Goal: Ask a question

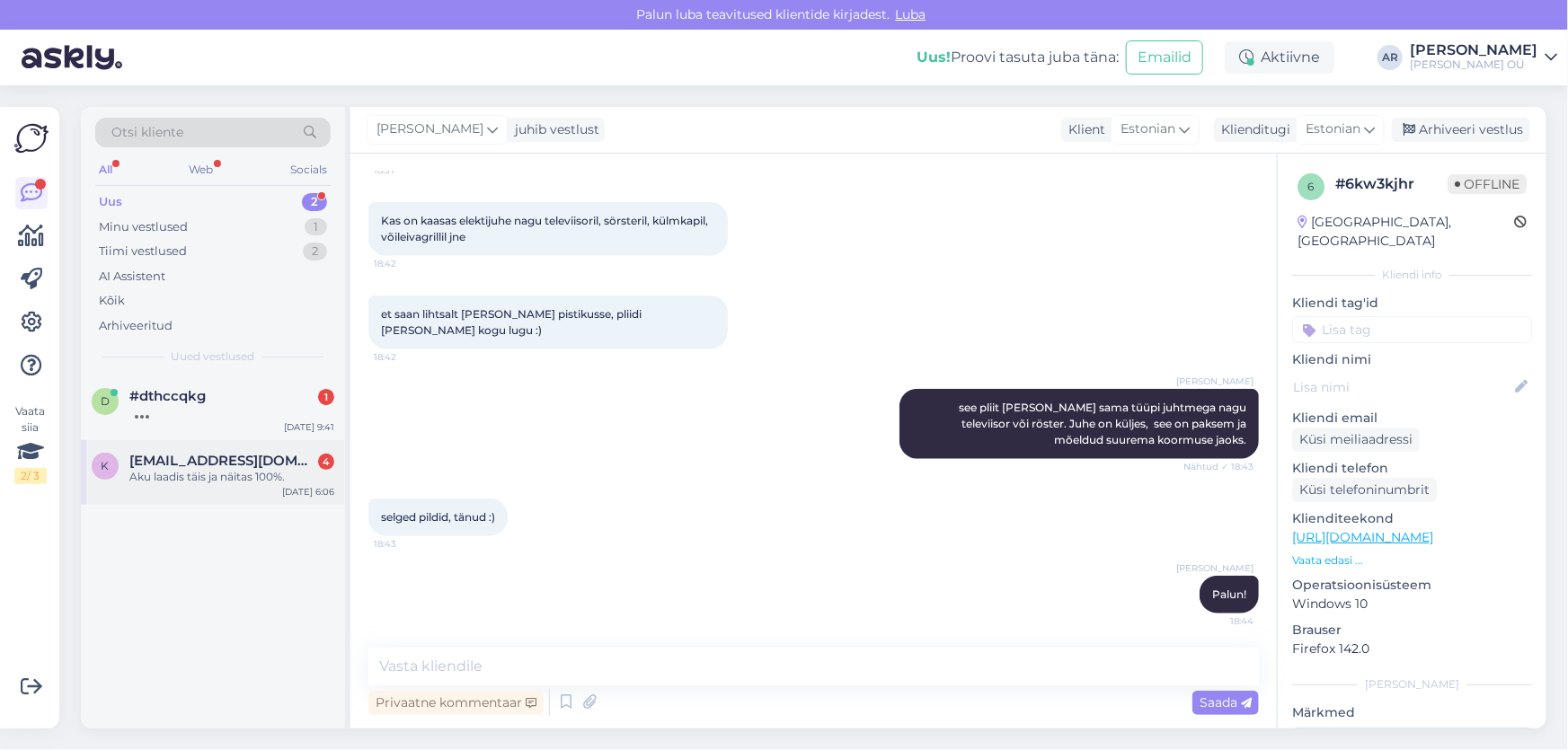
click at [263, 469] on div "Aku laadis täis ja näitas 100%." at bounding box center [232, 476] width 205 height 16
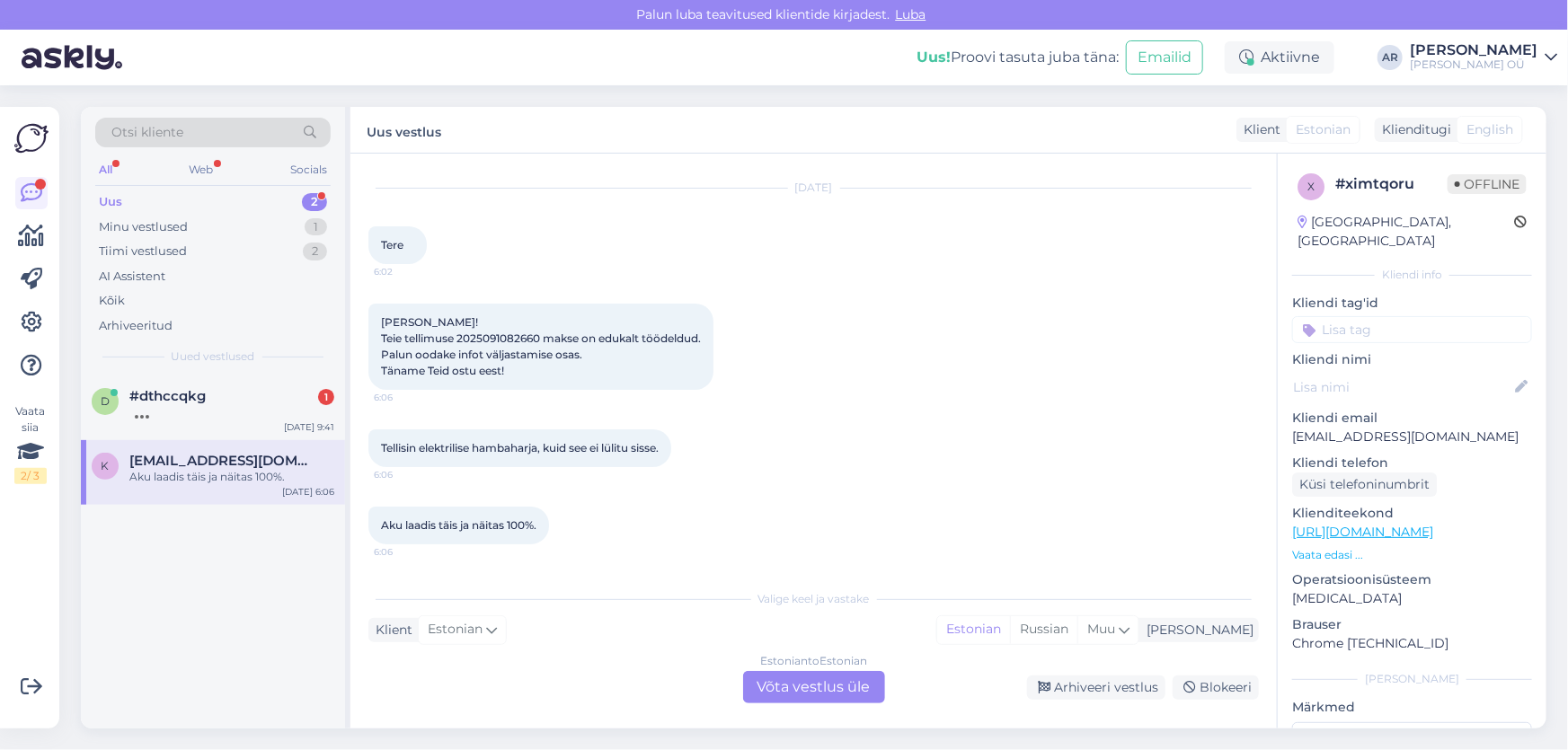
scroll to position [40, 0]
click at [249, 418] on div at bounding box center [232, 412] width 205 height 16
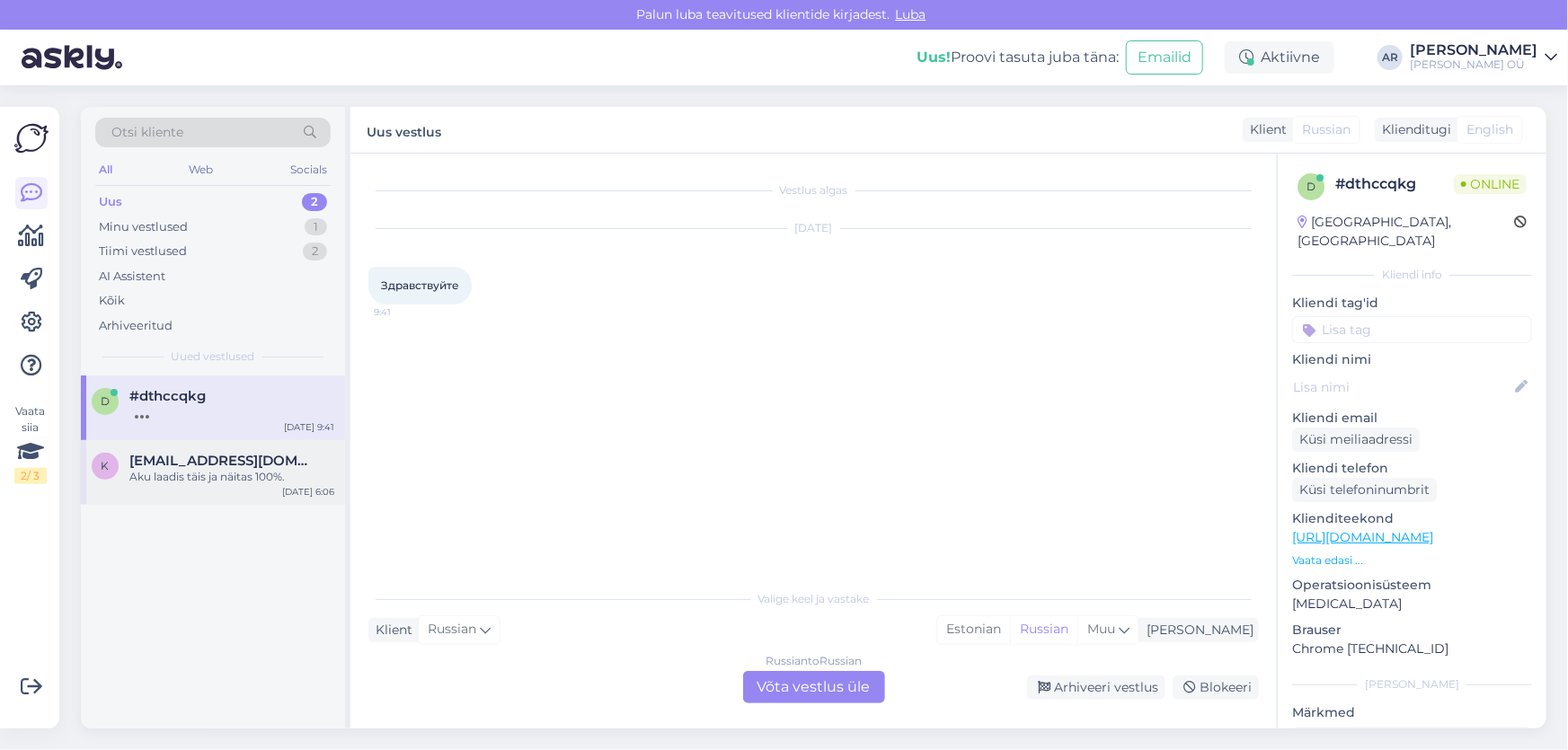
click at [250, 482] on div "Aku laadis täis ja näitas 100%." at bounding box center [232, 476] width 205 height 16
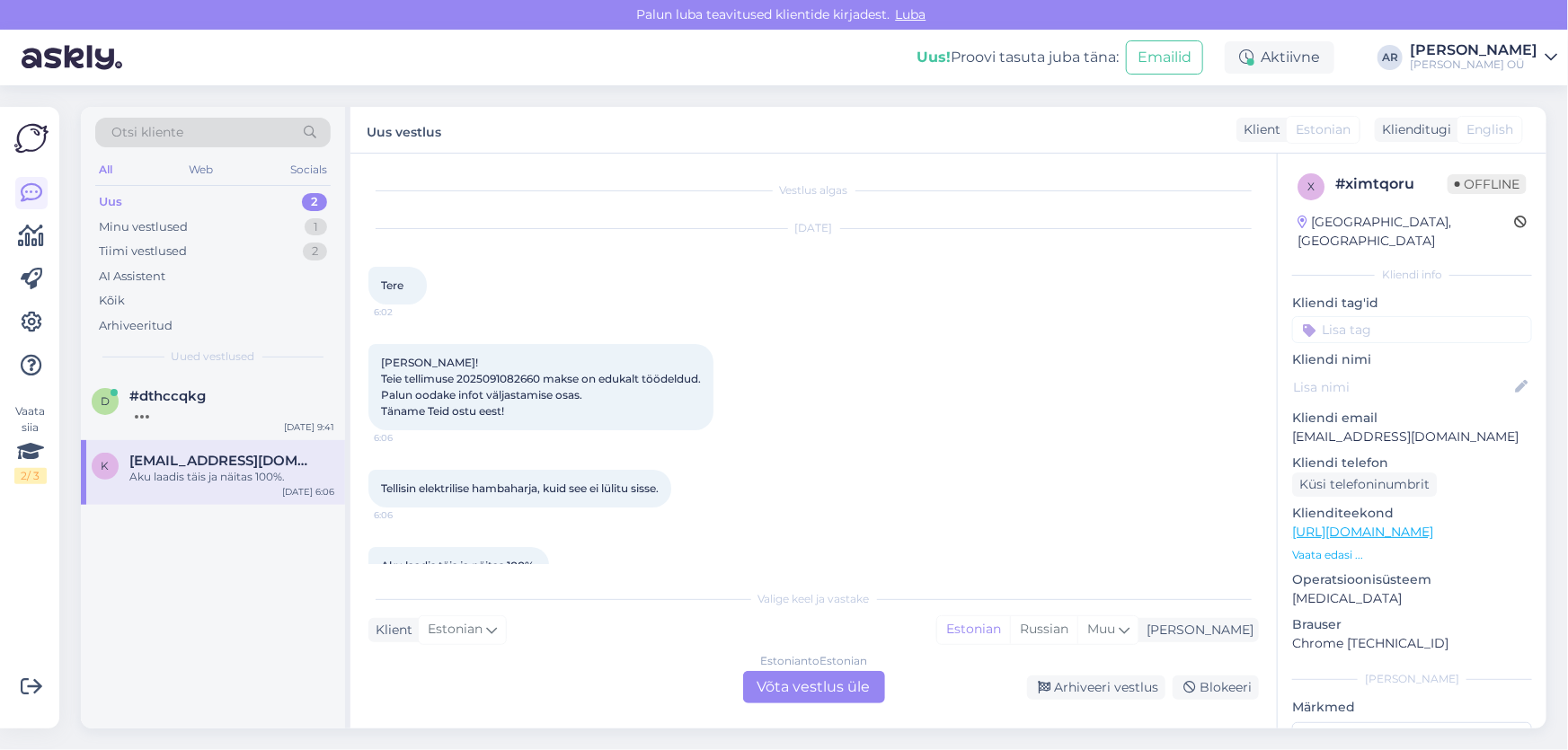
scroll to position [40, 0]
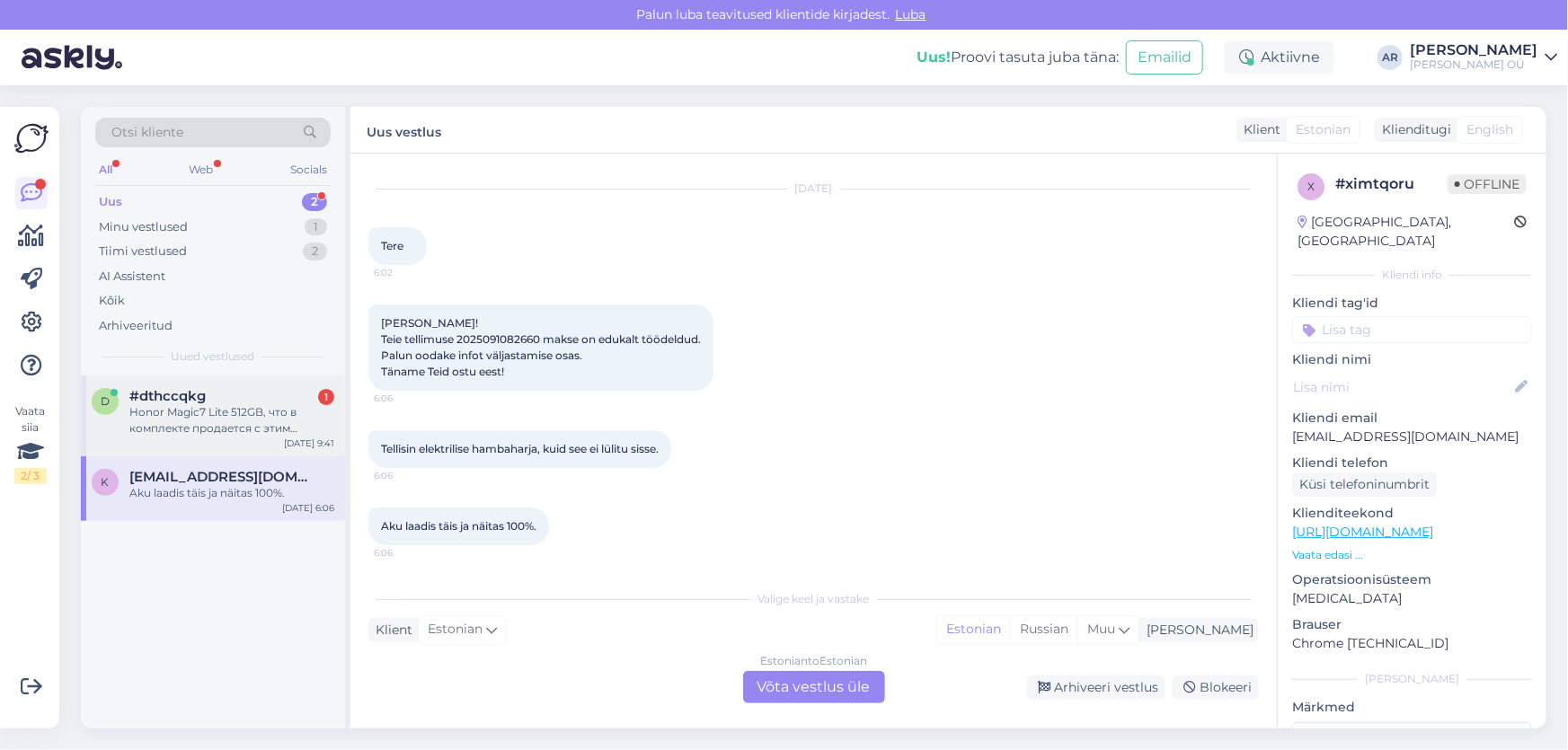
click at [269, 409] on div "Honor Magic7 Lite 512GB, что в комплекте продается с этим телефоном?" at bounding box center [232, 420] width 205 height 32
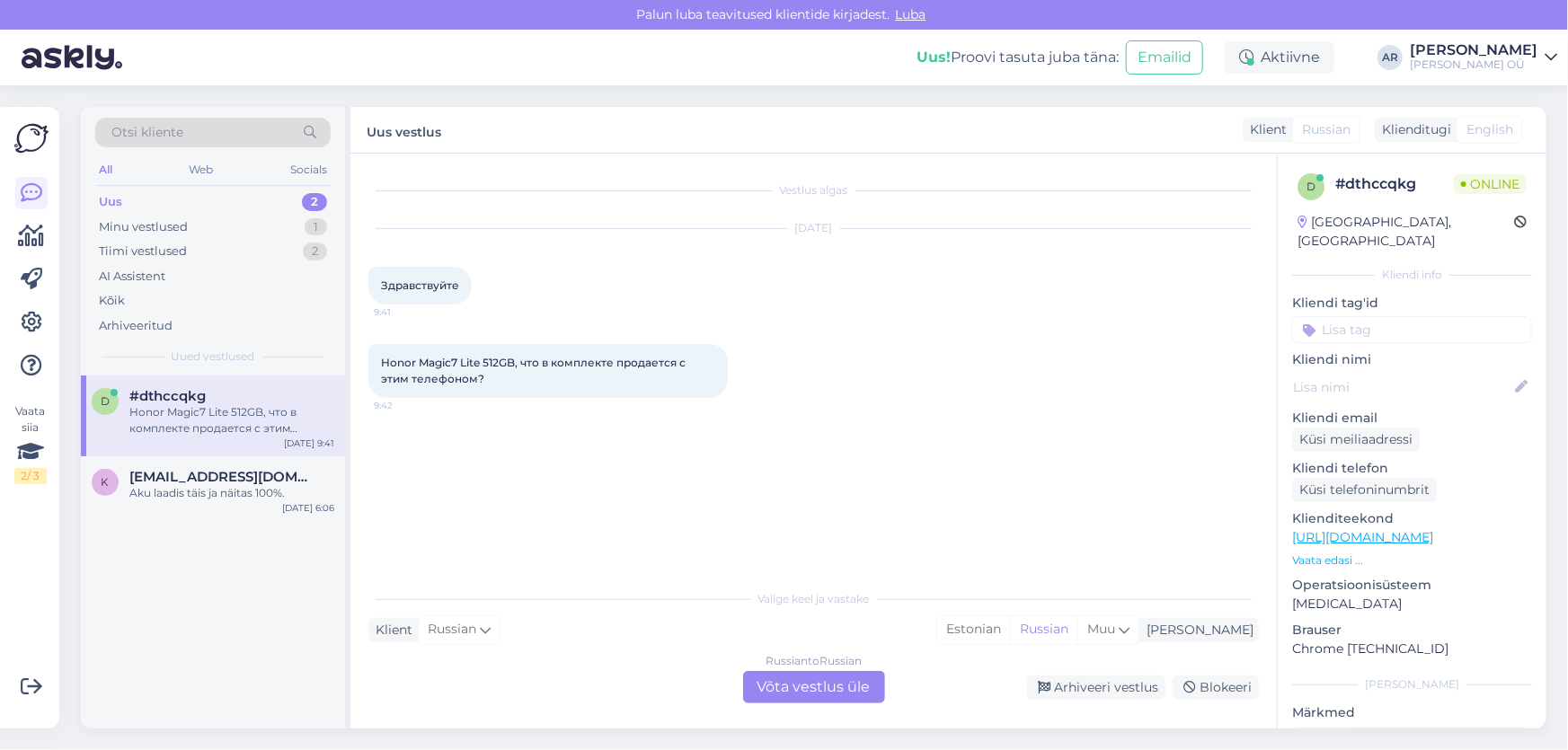
click at [1372, 529] on link "[URL][DOMAIN_NAME]" at bounding box center [1362, 537] width 141 height 16
click at [787, 699] on div "Russian to Russian Võta vestlus üle" at bounding box center [814, 687] width 142 height 32
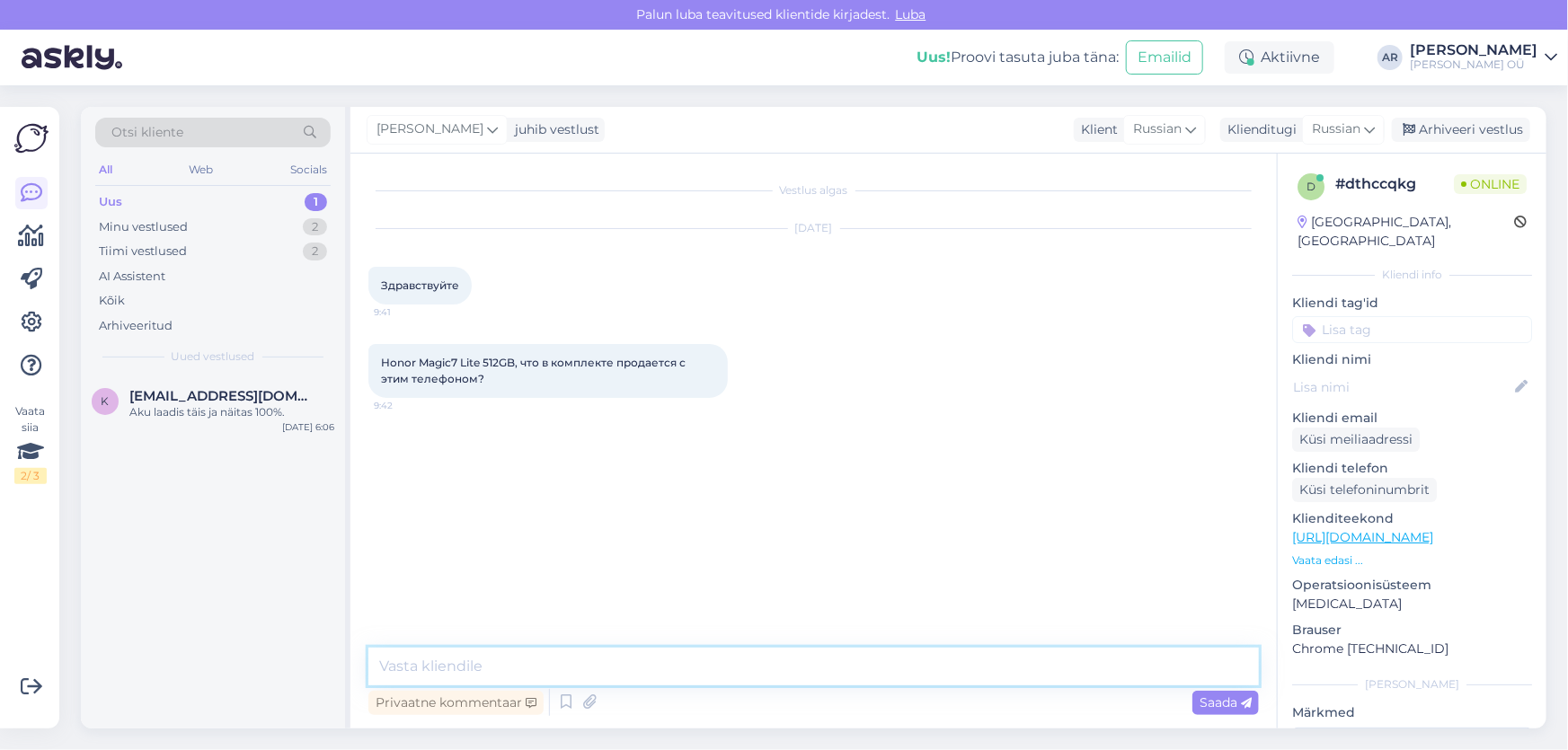
click at [720, 659] on textarea at bounding box center [814, 666] width 890 height 38
type textarea "P"
type textarea "Х"
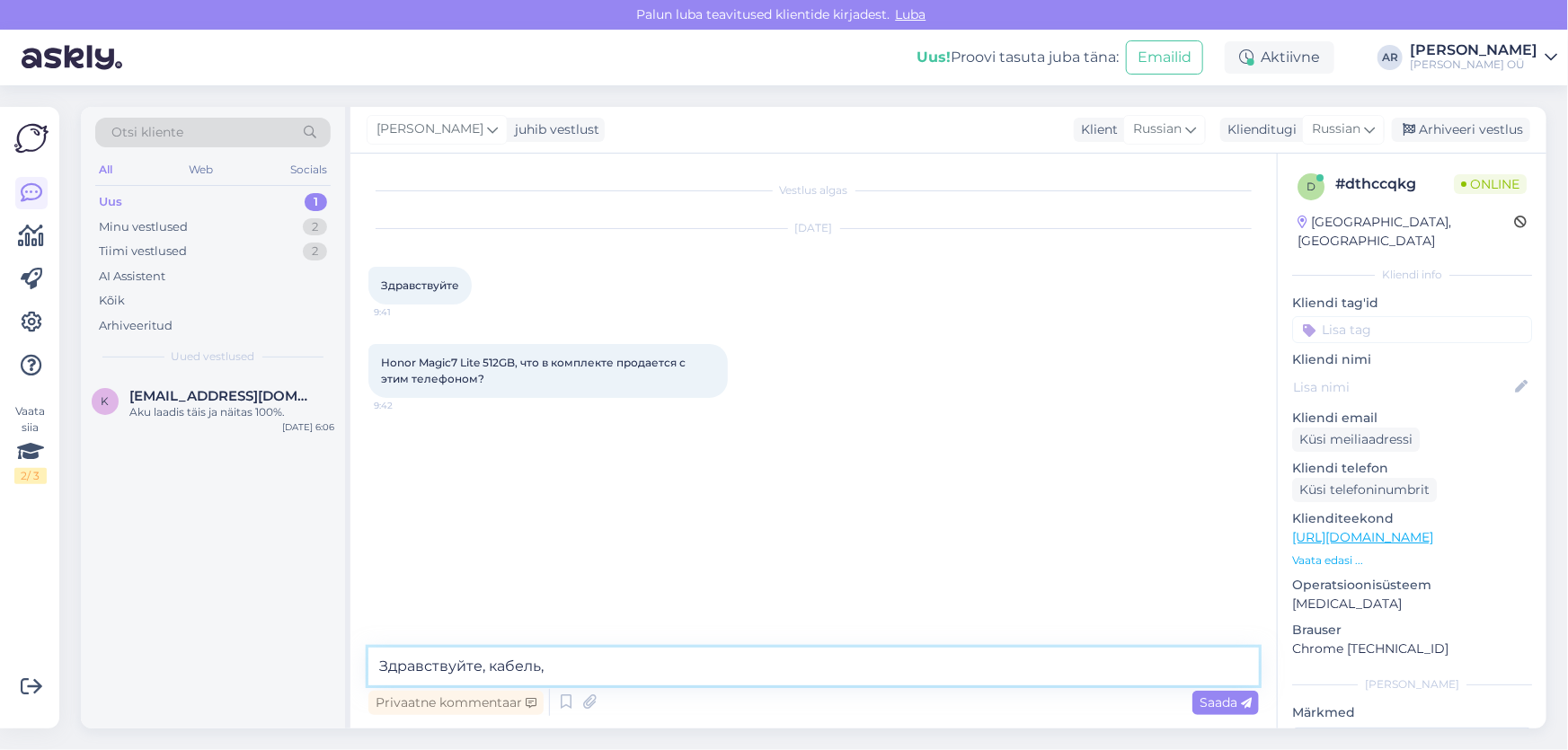
paste textarea "Документация (гарантия, руководство пользователя)"
click at [557, 666] on textarea "Здравствуйте, кабель,Документация (гарантия, руководство пользователя)" at bounding box center [814, 666] width 890 height 38
click at [543, 666] on textarea "Здравствуйте, кабель,документация (гарантия, руководство пользователя)" at bounding box center [814, 666] width 890 height 38
drag, startPoint x: 732, startPoint y: 664, endPoint x: 664, endPoint y: 666, distance: 68.0
click at [664, 666] on textarea "Здравствуйте, кабель, документация (гарантия, руководство пользователя)" at bounding box center [814, 666] width 890 height 38
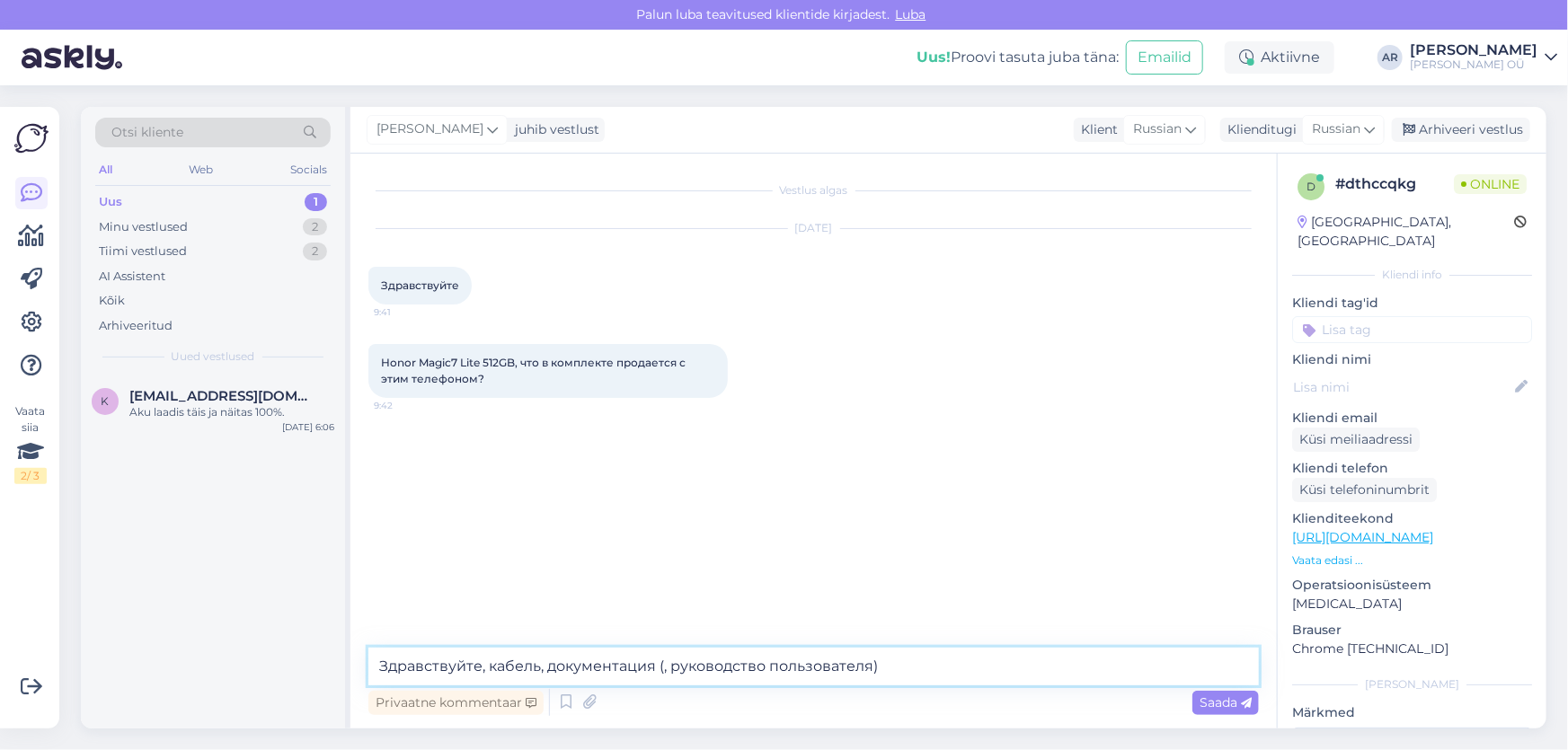
click at [668, 674] on textarea "Здравствуйте, кабель, документация (, руководство пользователя)" at bounding box center [814, 666] width 890 height 38
type textarea "Здравствуйте, кабель, документация (руководство пользователя)"
click at [953, 667] on textarea "Здравствуйте, кабель, документация (руководство пользователя)" at bounding box center [814, 666] width 890 height 38
